Goal: Information Seeking & Learning: Check status

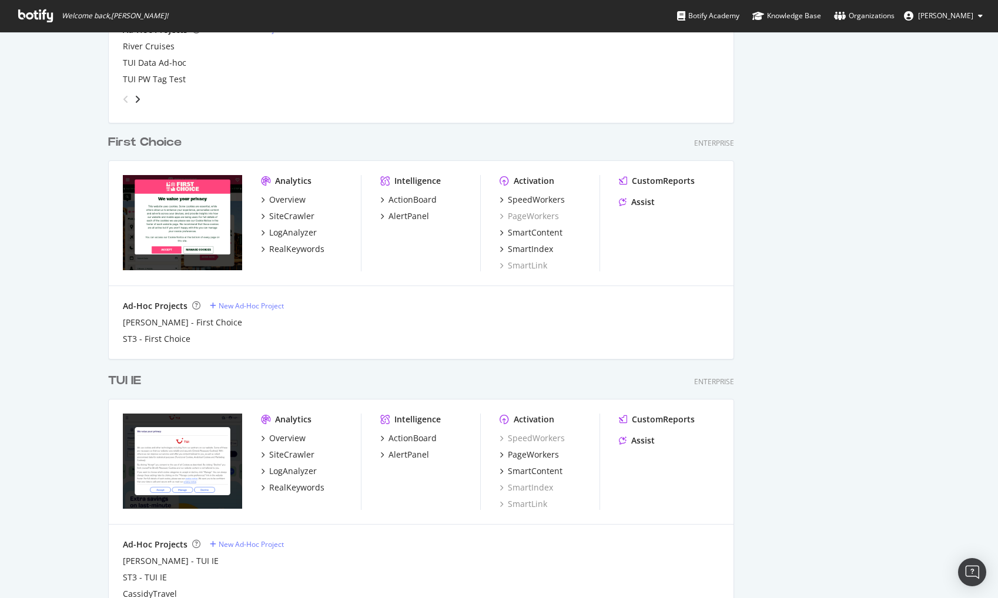
scroll to position [1420, 0]
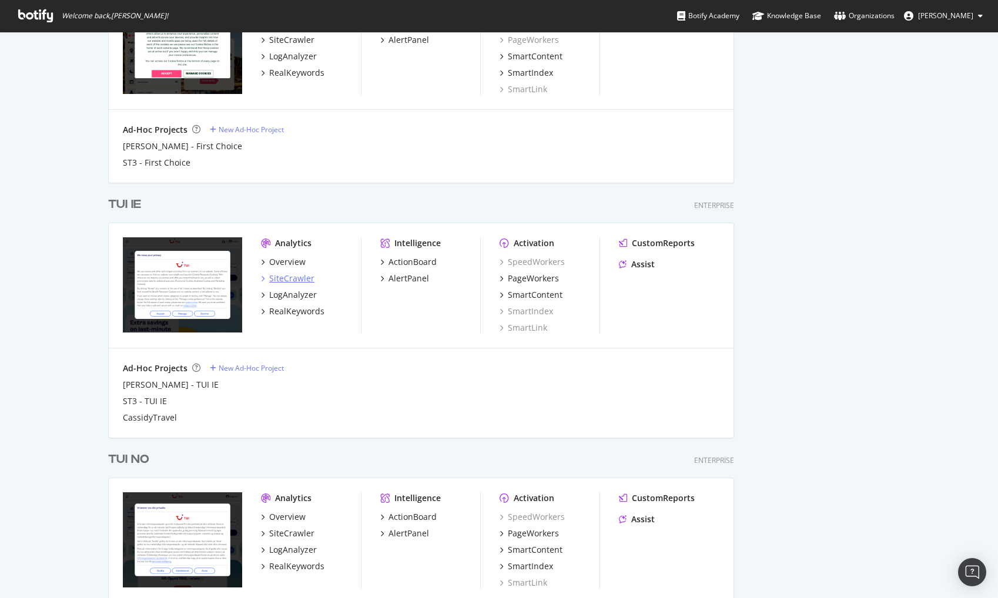
click at [294, 277] on div "SiteCrawler" at bounding box center [291, 279] width 45 height 12
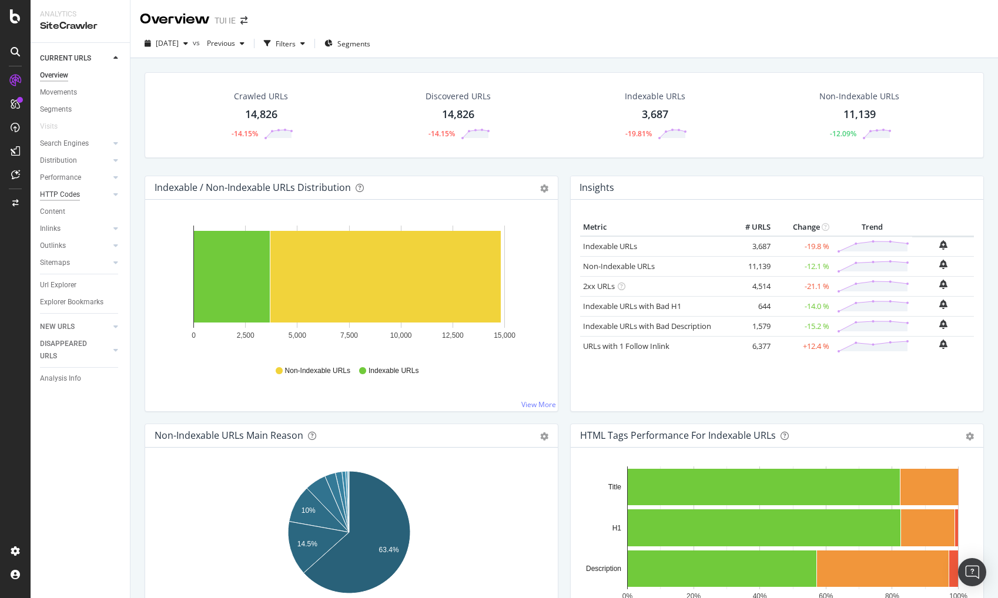
click at [62, 190] on div "HTTP Codes" at bounding box center [60, 195] width 40 height 12
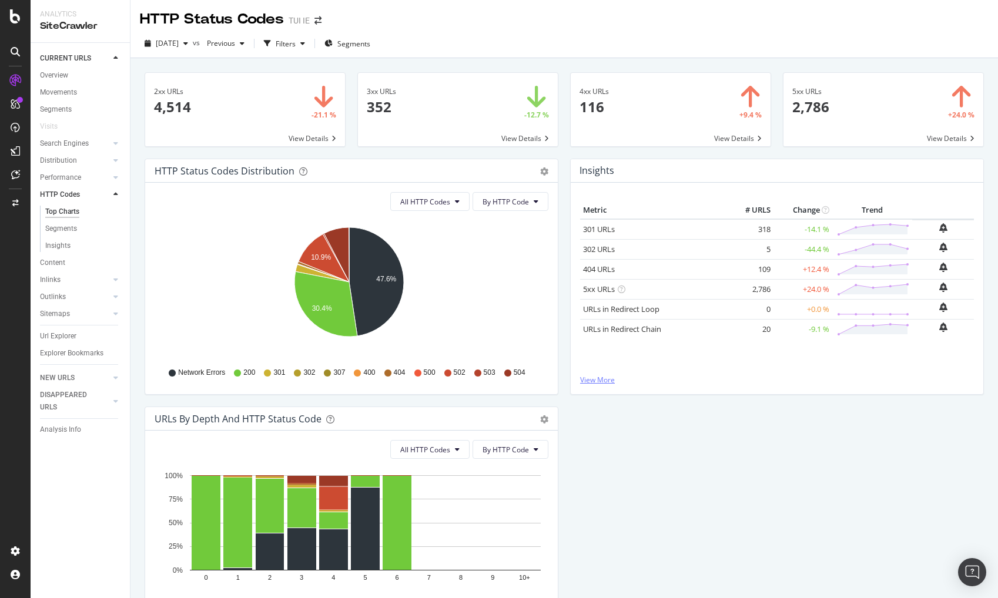
click at [585, 377] on link "View More" at bounding box center [777, 380] width 394 height 10
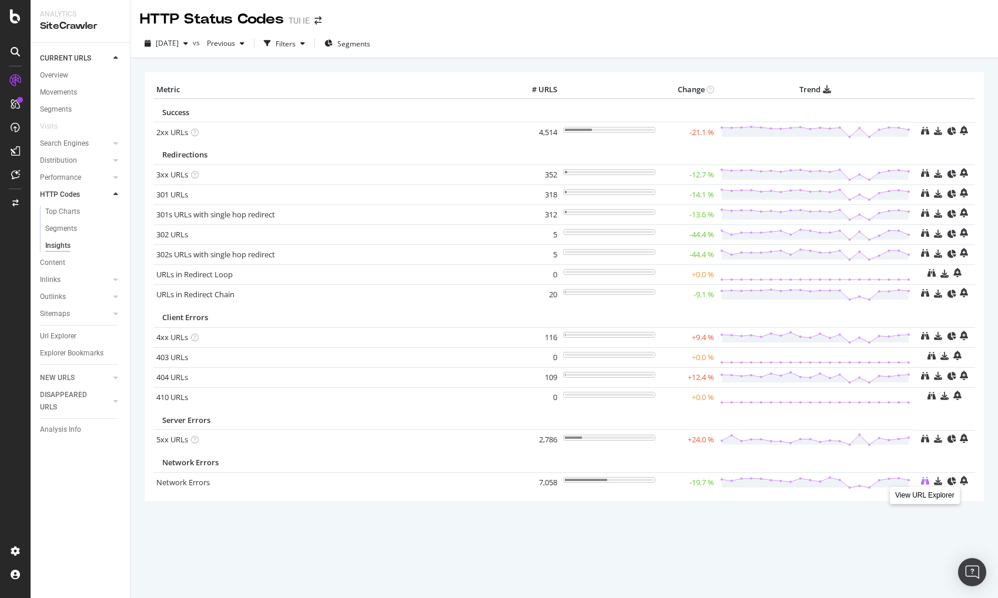
click at [926, 478] on icon at bounding box center [925, 481] width 8 height 8
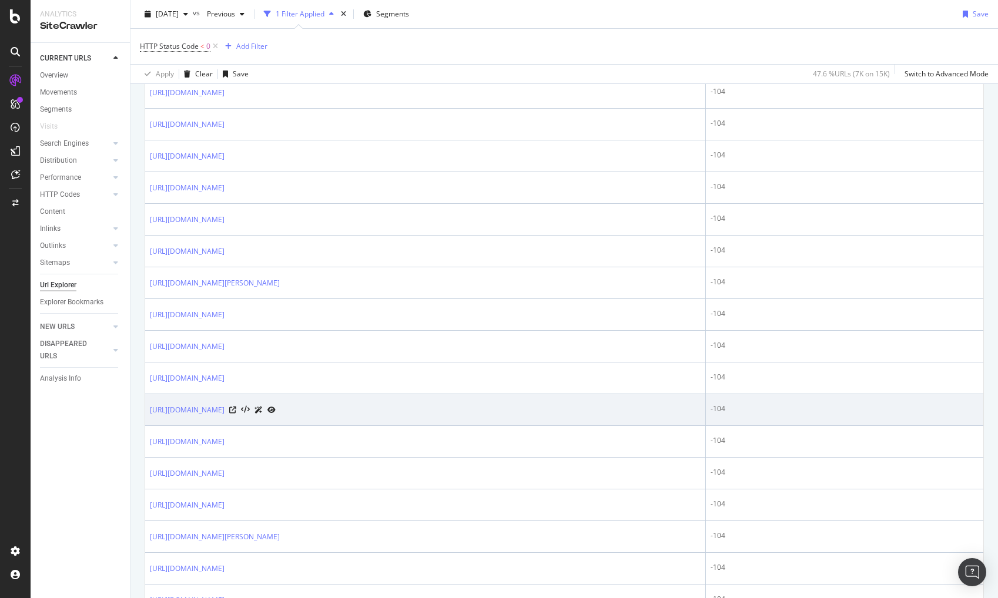
scroll to position [1430, 0]
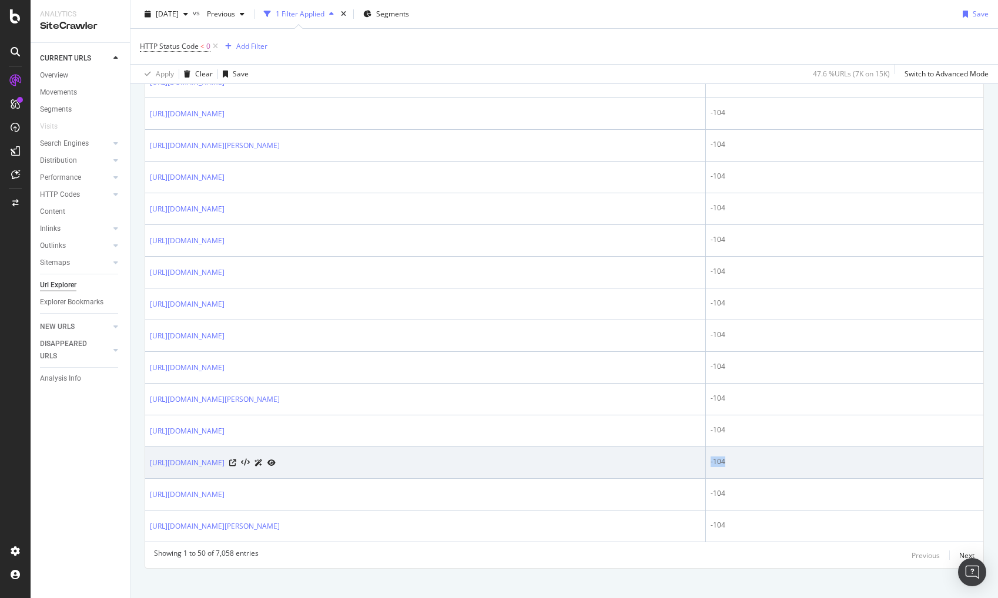
drag, startPoint x: 799, startPoint y: 447, endPoint x: 777, endPoint y: 448, distance: 21.8
click at [777, 457] on div "-104" at bounding box center [844, 462] width 268 height 11
copy div "-104"
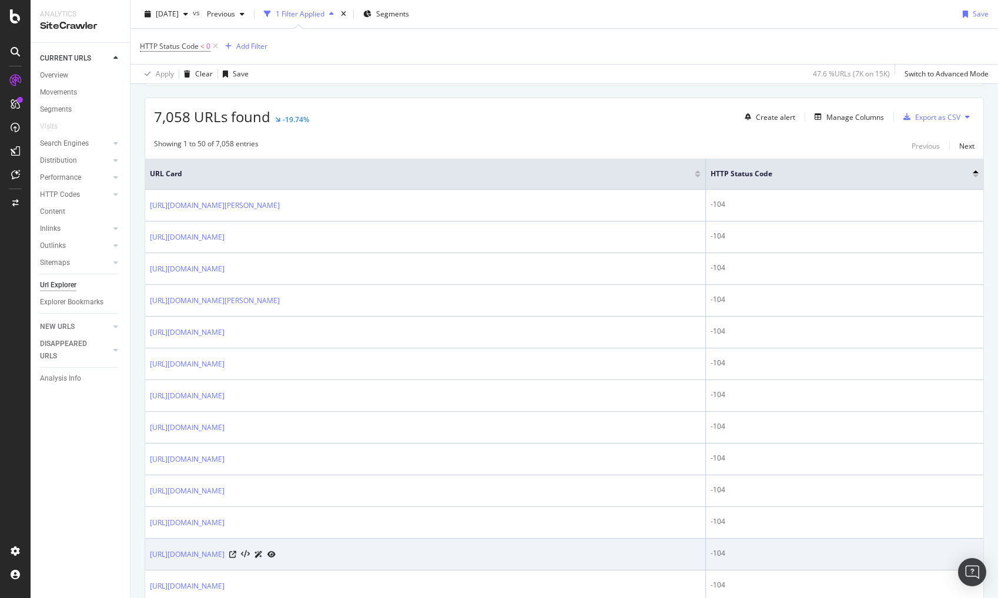
scroll to position [79, 0]
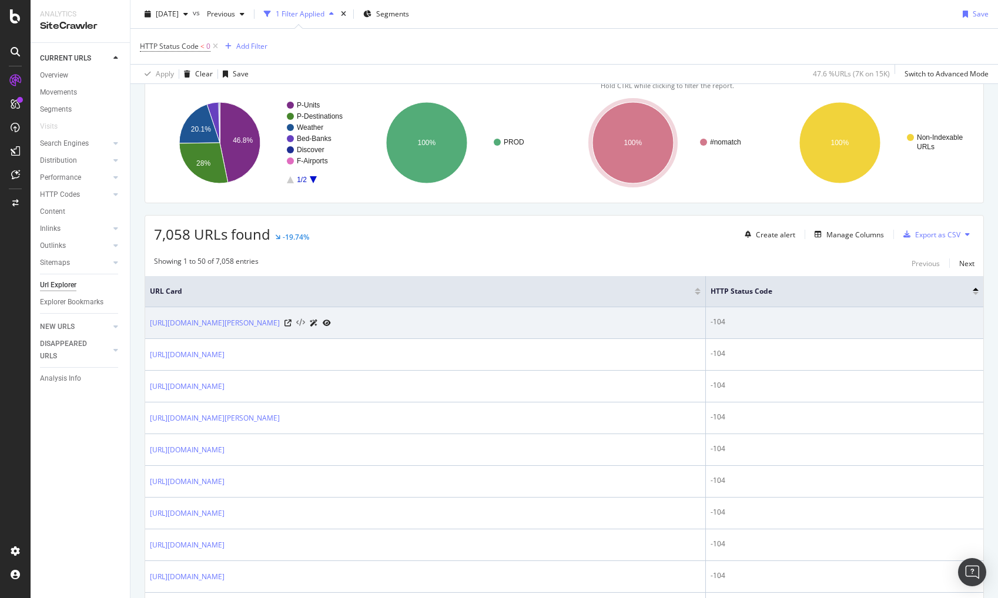
click at [305, 320] on icon at bounding box center [300, 323] width 9 height 8
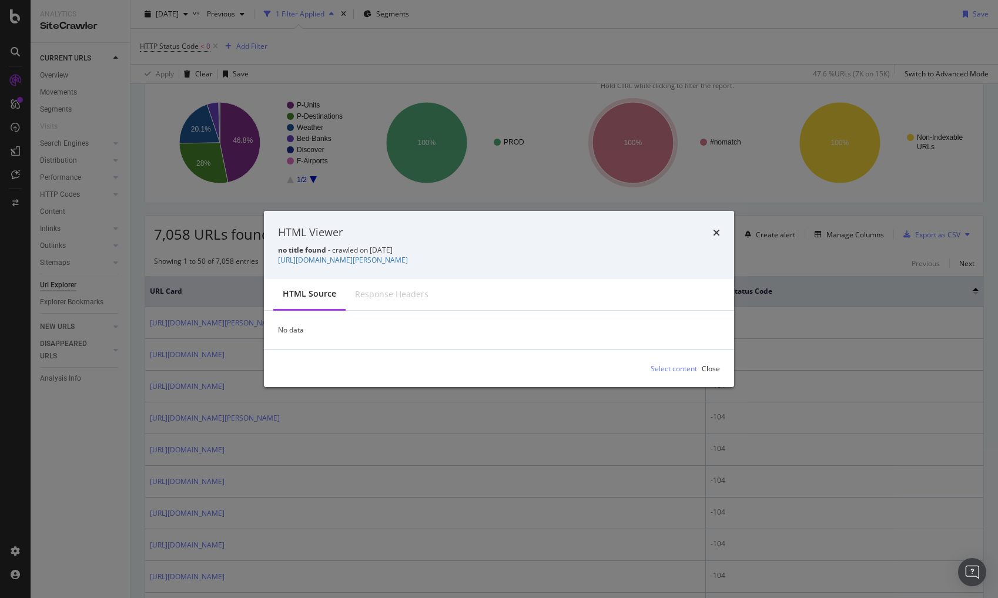
click at [404, 298] on div "Response Headers" at bounding box center [391, 295] width 73 height 12
click at [709, 365] on div "Close" at bounding box center [711, 368] width 18 height 10
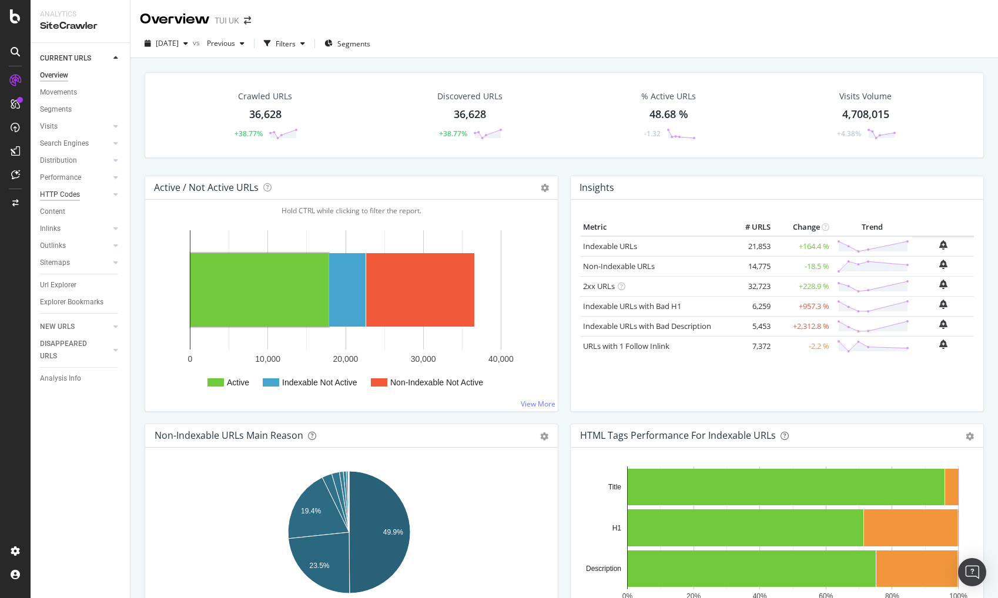
click at [73, 196] on div "HTTP Codes" at bounding box center [60, 195] width 40 height 12
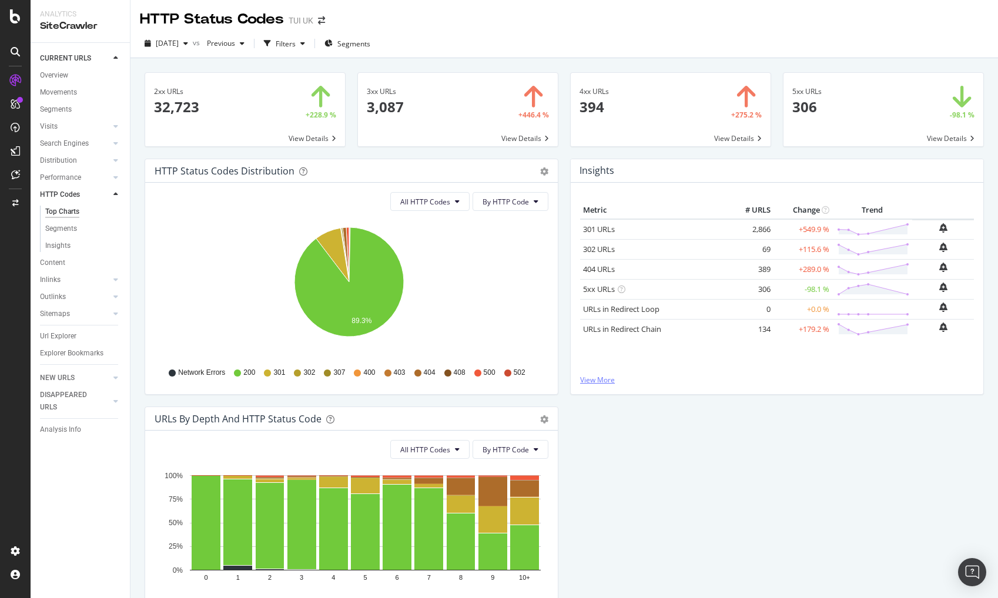
click at [597, 383] on link "View More" at bounding box center [777, 380] width 394 height 10
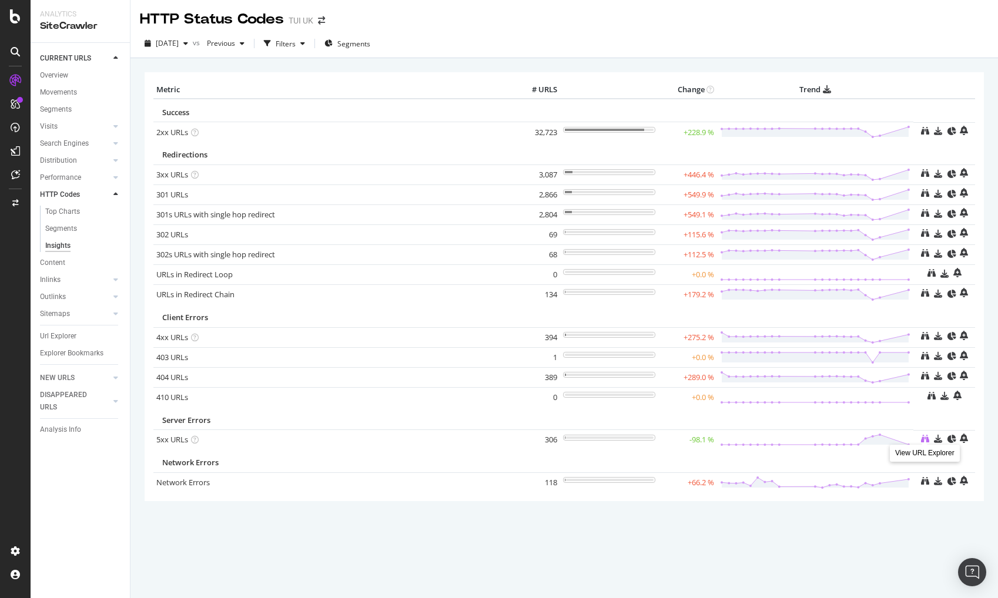
click at [924, 437] on icon at bounding box center [925, 439] width 8 height 8
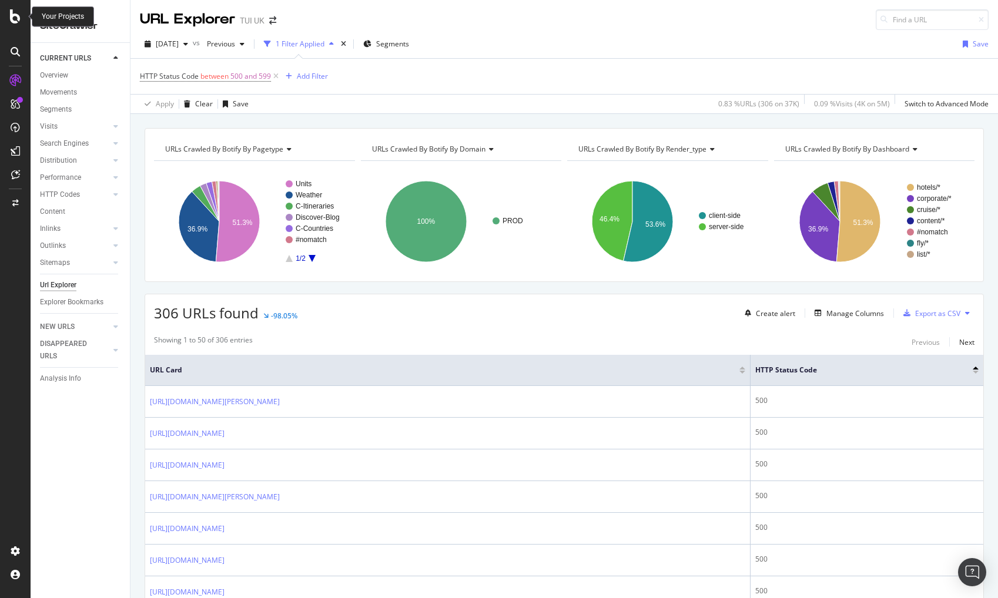
click at [10, 9] on icon at bounding box center [15, 16] width 11 height 14
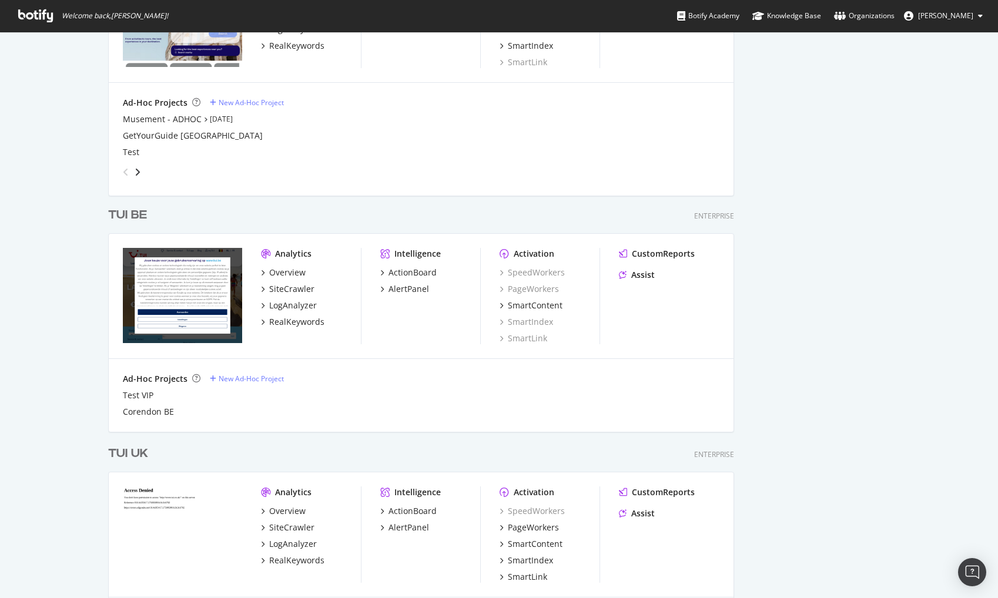
scroll to position [715, 0]
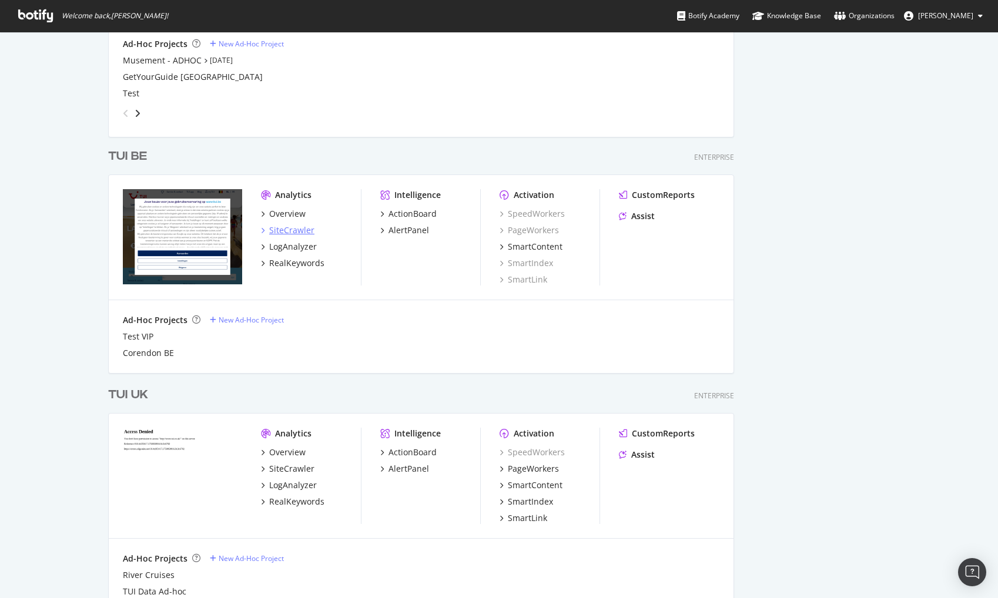
click at [287, 227] on div "SiteCrawler" at bounding box center [291, 230] width 45 height 12
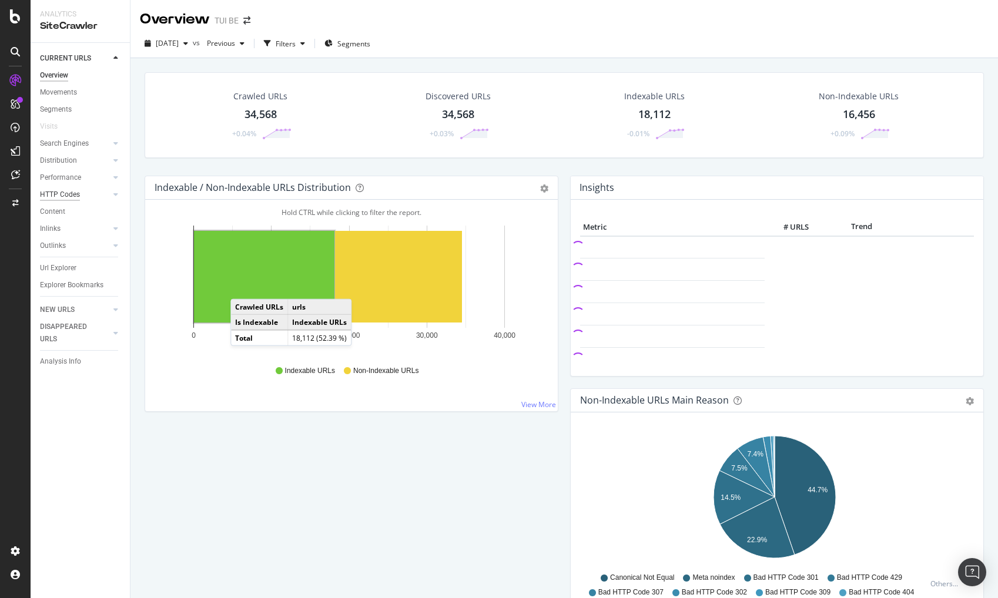
click at [53, 192] on div "HTTP Codes" at bounding box center [60, 195] width 40 height 12
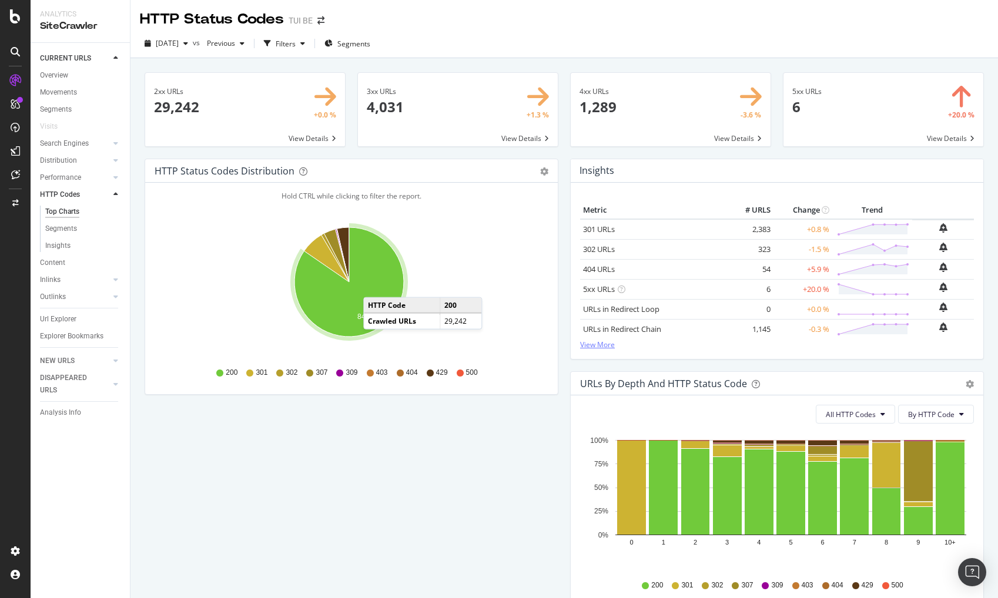
click at [599, 345] on link "View More" at bounding box center [777, 345] width 394 height 10
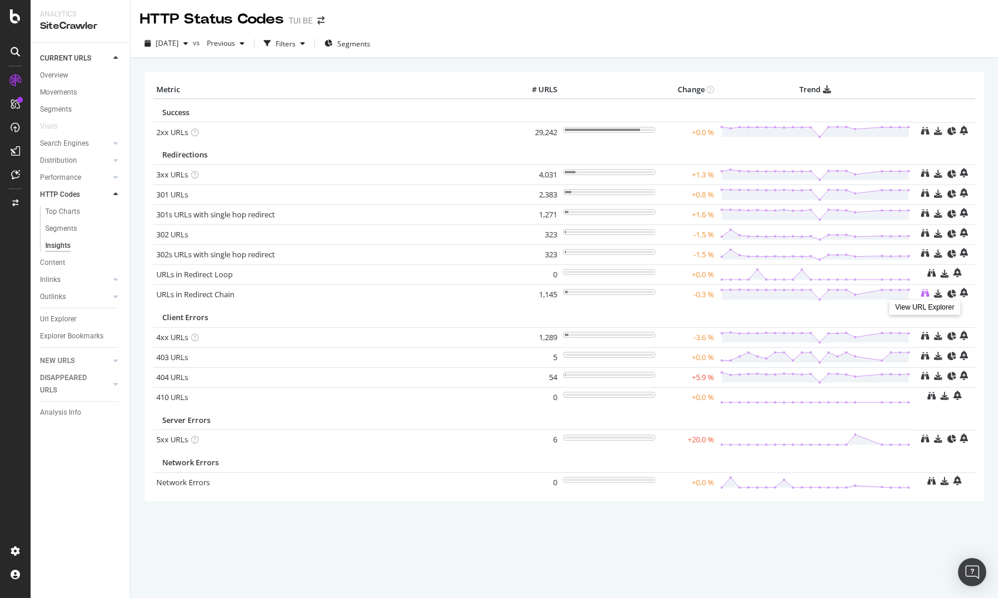
click at [923, 291] on icon at bounding box center [925, 293] width 8 height 8
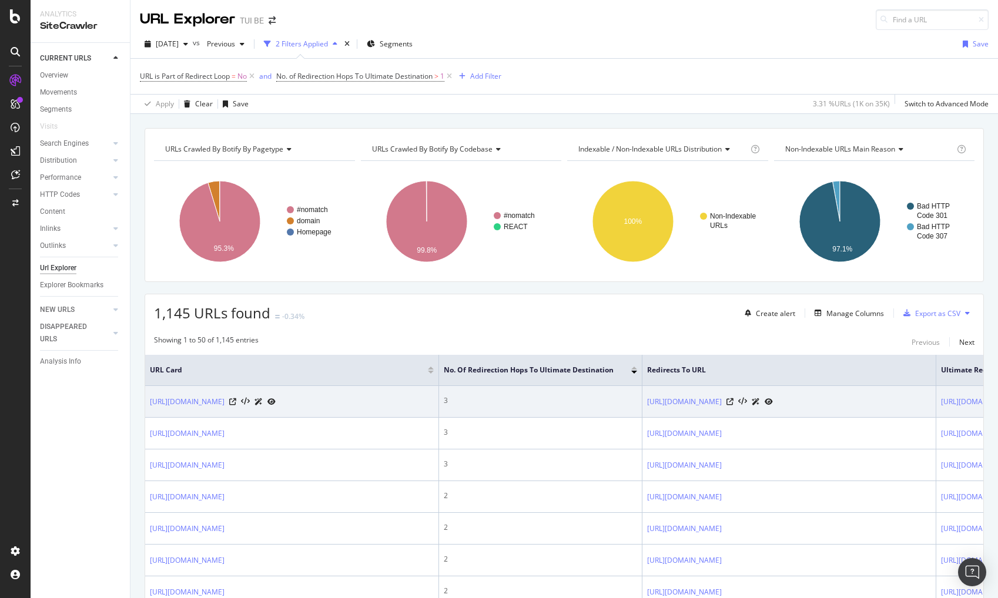
drag, startPoint x: 319, startPoint y: 400, endPoint x: 147, endPoint y: 399, distance: 171.0
click at [147, 399] on td "https://www.tuifly.be/fr/vliegtickets/spanje/alicante" at bounding box center [292, 402] width 294 height 32
copy link "https://www.tuifly.be/fr/vliegtickets/spanje/alicante"
